Goal: Task Accomplishment & Management: Complete application form

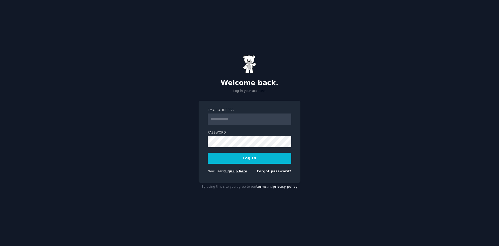
click at [236, 173] on link "Sign up here" at bounding box center [235, 171] width 23 height 4
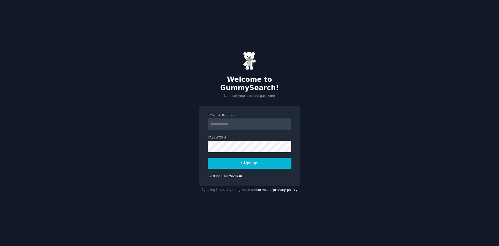
click at [248, 123] on input "Email Address" at bounding box center [250, 123] width 84 height 11
type input "**********"
click at [249, 159] on button "Sign up" at bounding box center [250, 162] width 84 height 11
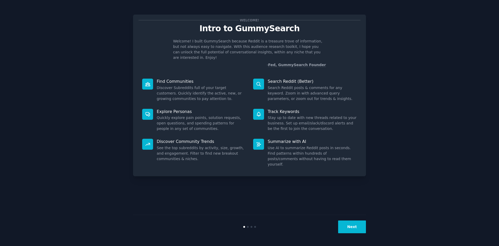
click at [358, 226] on button "Next" at bounding box center [352, 226] width 28 height 13
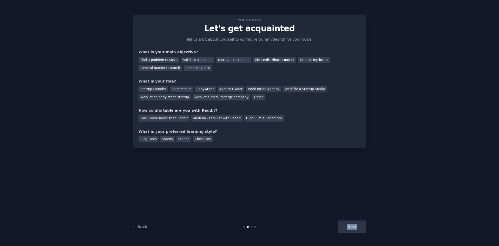
click at [358, 226] on div "Next" at bounding box center [327, 226] width 78 height 13
click at [389, 208] on div "Your goals Let's get acquainted Tell us a bit about yourself to configure Gummy…" at bounding box center [249, 122] width 484 height 231
click at [360, 225] on div "Next" at bounding box center [327, 226] width 78 height 13
click at [169, 61] on div "Find a problem to solve" at bounding box center [158, 60] width 41 height 6
click at [160, 61] on div "Find a problem to solve" at bounding box center [158, 60] width 41 height 6
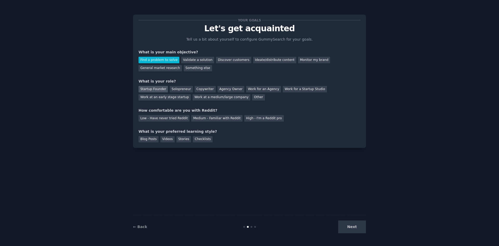
click at [156, 88] on div "Startup Founder" at bounding box center [152, 89] width 29 height 6
drag, startPoint x: 160, startPoint y: 118, endPoint x: 160, endPoint y: 123, distance: 4.7
click at [160, 118] on div "Low - Have never tried Reddit" at bounding box center [163, 118] width 51 height 6
click at [151, 138] on div "Blog Posts" at bounding box center [148, 139] width 20 height 6
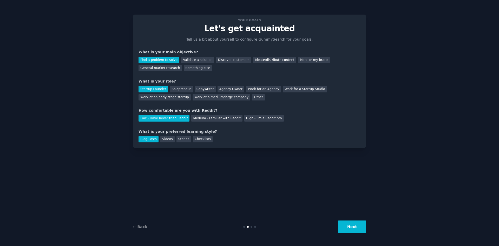
click at [359, 227] on button "Next" at bounding box center [352, 226] width 28 height 13
